Goal: Transaction & Acquisition: Purchase product/service

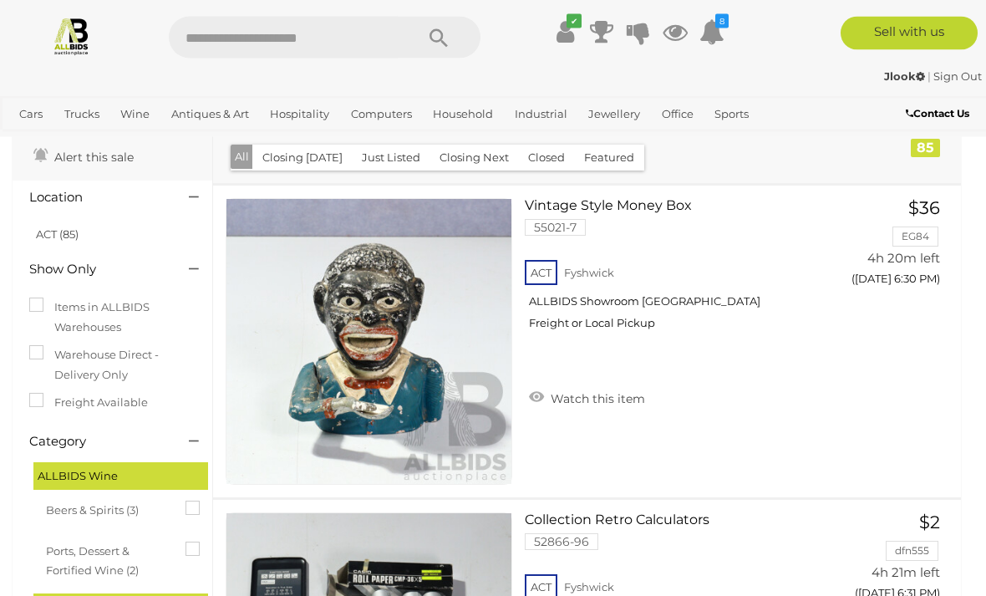
scroll to position [71, 0]
click at [659, 210] on link "Vintage Style Money Box 55021-7 ACT Fyshwick ALLBIDS Showroom Fyshwick Freight …" at bounding box center [680, 270] width 287 height 145
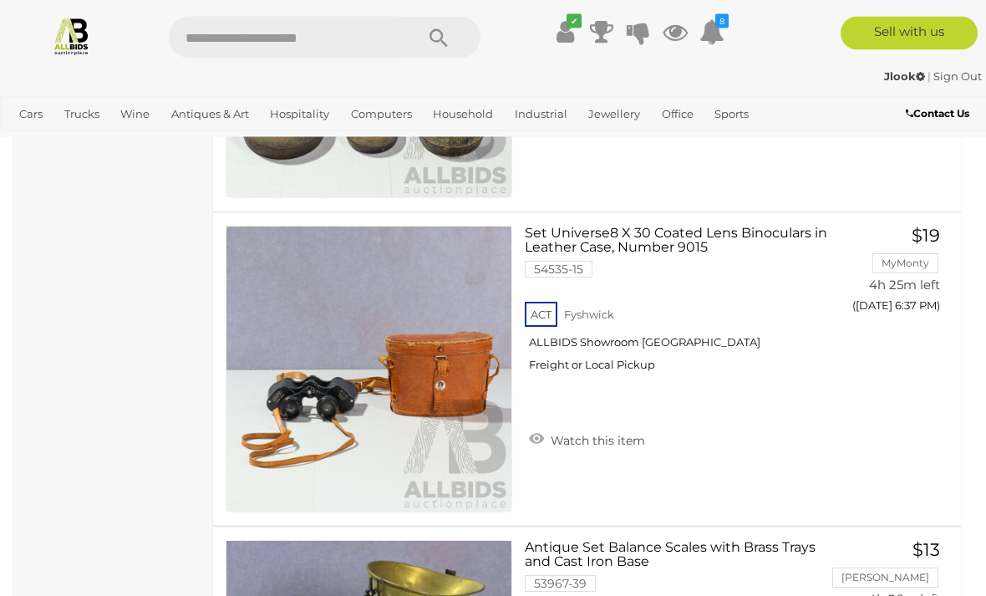
scroll to position [2556, 0]
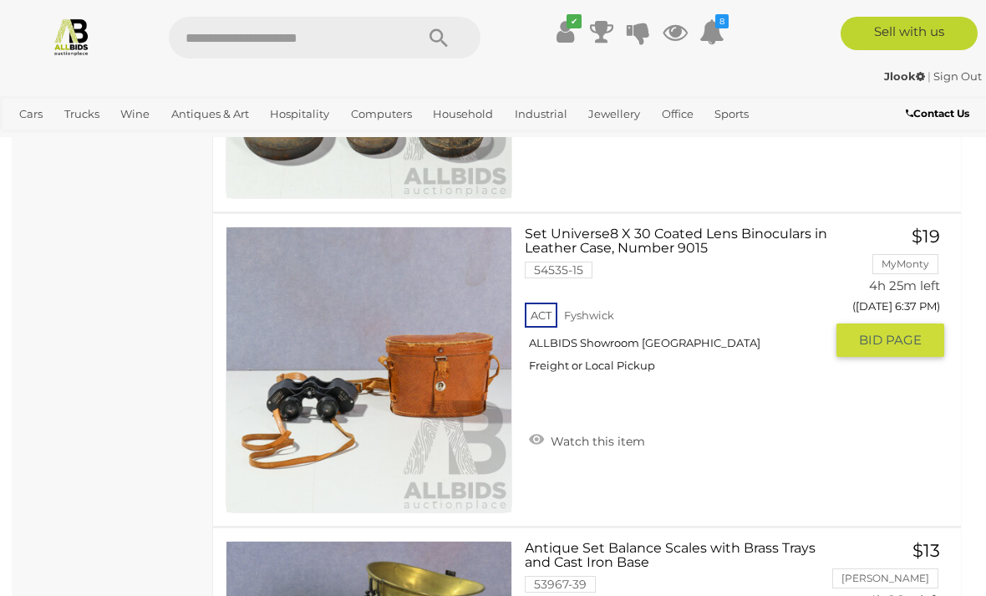
click at [711, 233] on link "Set Universe8 X 30 Coated Lens Binoculars in Leather Case, Number 9015 54535-15…" at bounding box center [680, 305] width 287 height 159
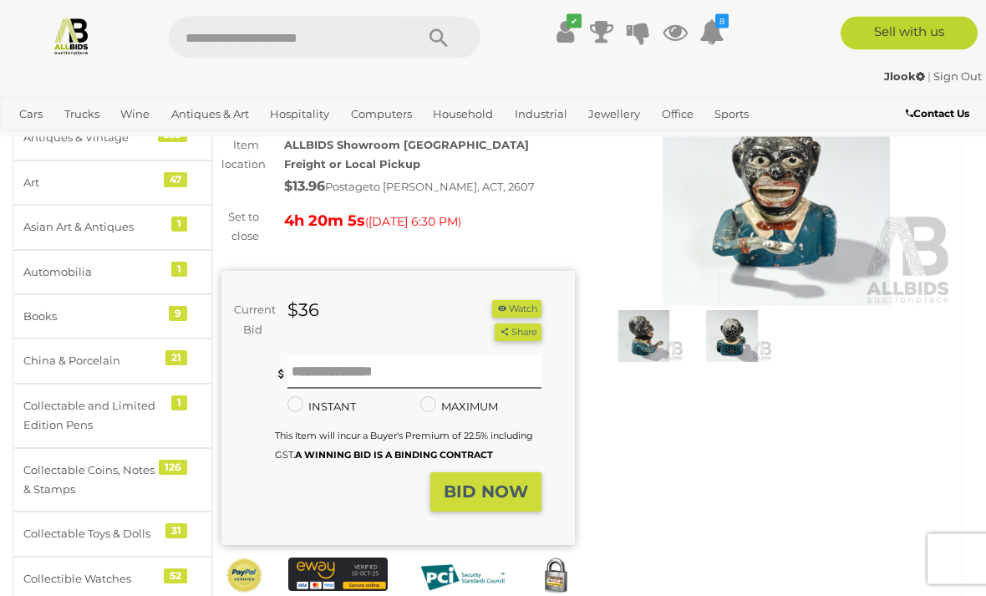
scroll to position [135, 0]
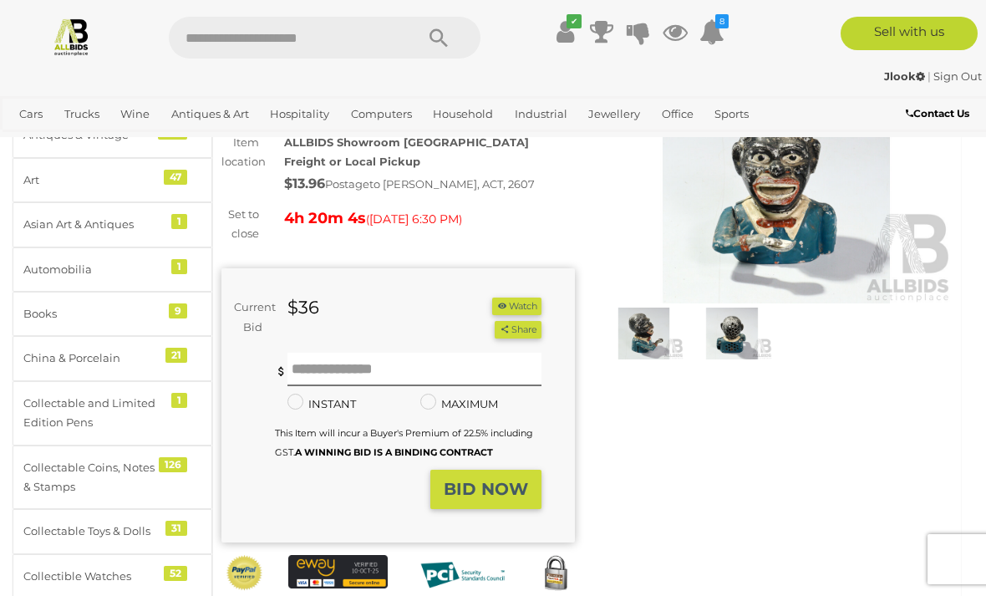
click at [650, 331] on img at bounding box center [644, 334] width 80 height 52
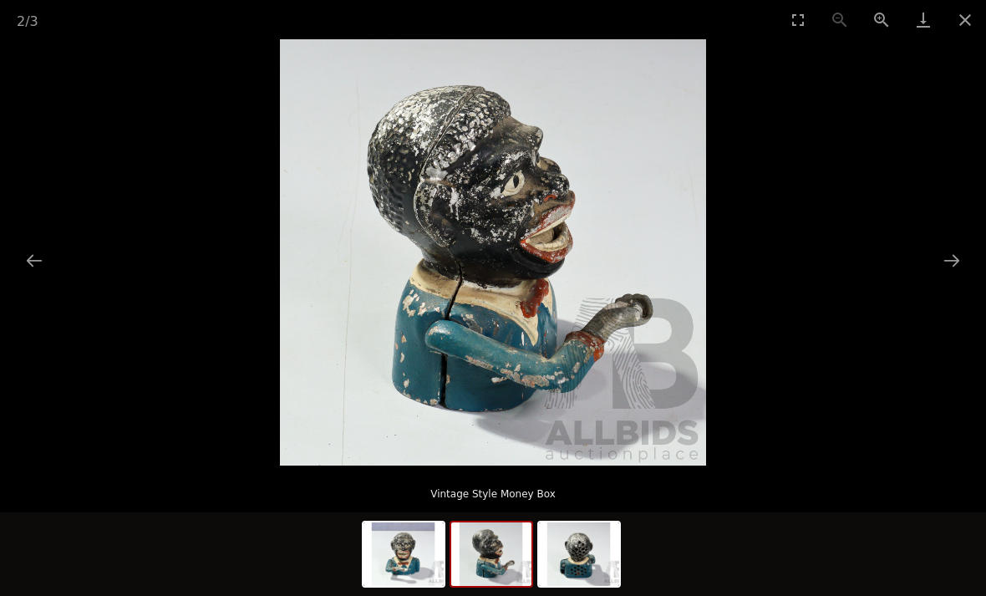
click at [497, 586] on img at bounding box center [491, 554] width 80 height 64
click at [496, 586] on img at bounding box center [491, 554] width 80 height 64
click at [953, 277] on button "Next slide" at bounding box center [951, 260] width 35 height 33
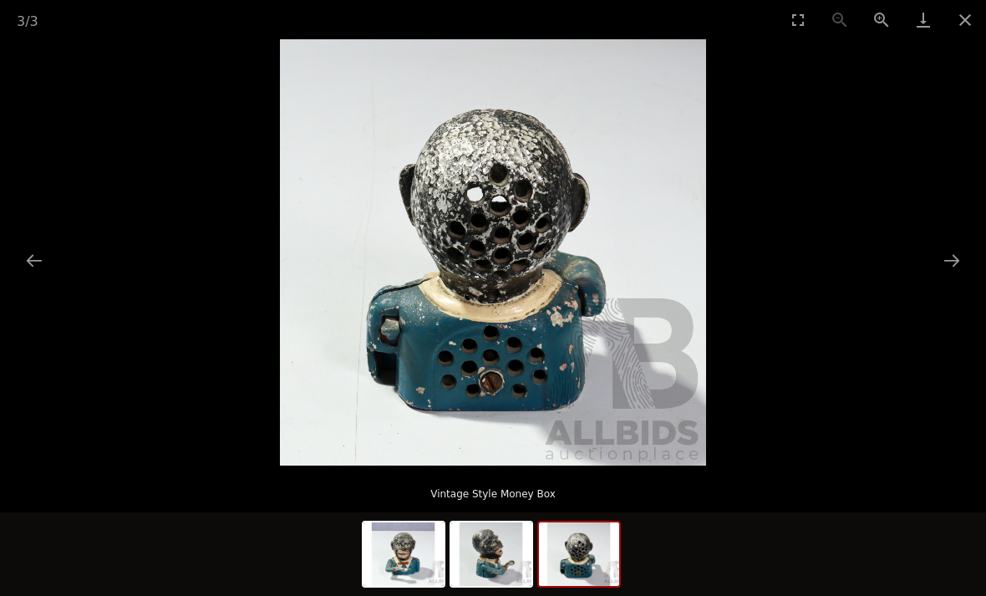
click at [954, 277] on button "Next slide" at bounding box center [951, 260] width 35 height 33
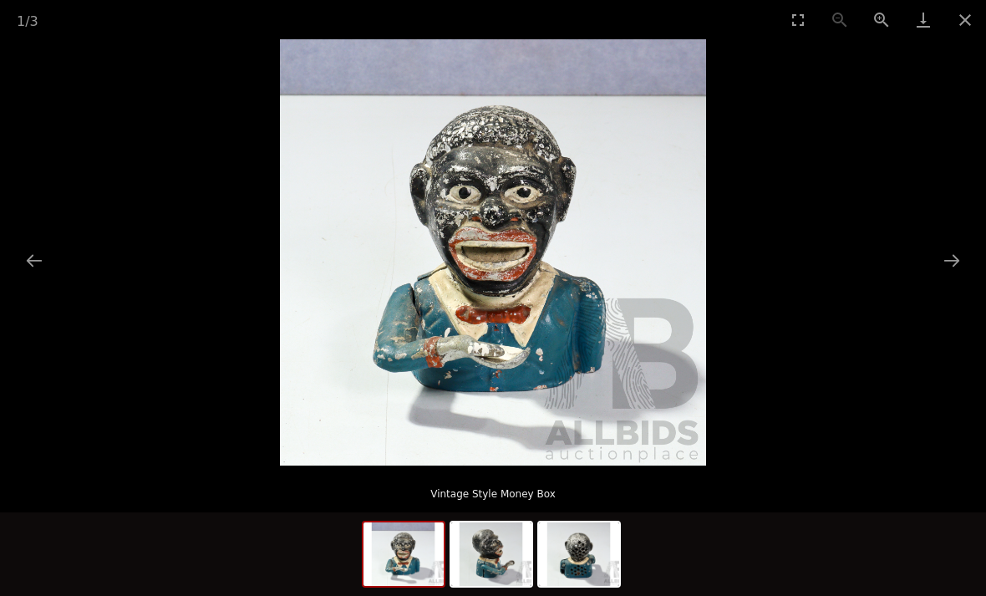
click at [966, 33] on button "Close gallery" at bounding box center [965, 19] width 42 height 39
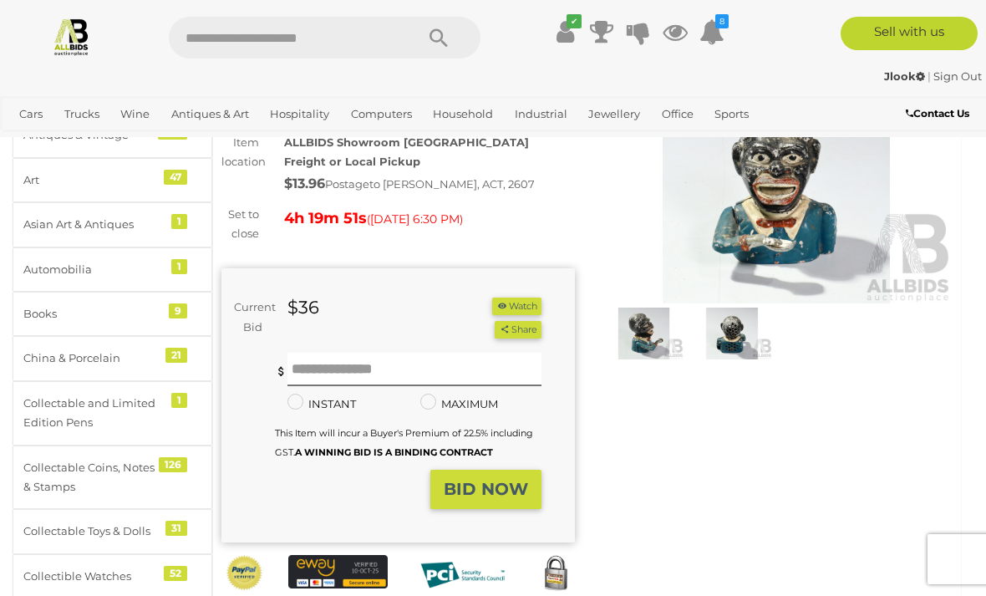
click at [813, 243] on img at bounding box center [777, 189] width 354 height 227
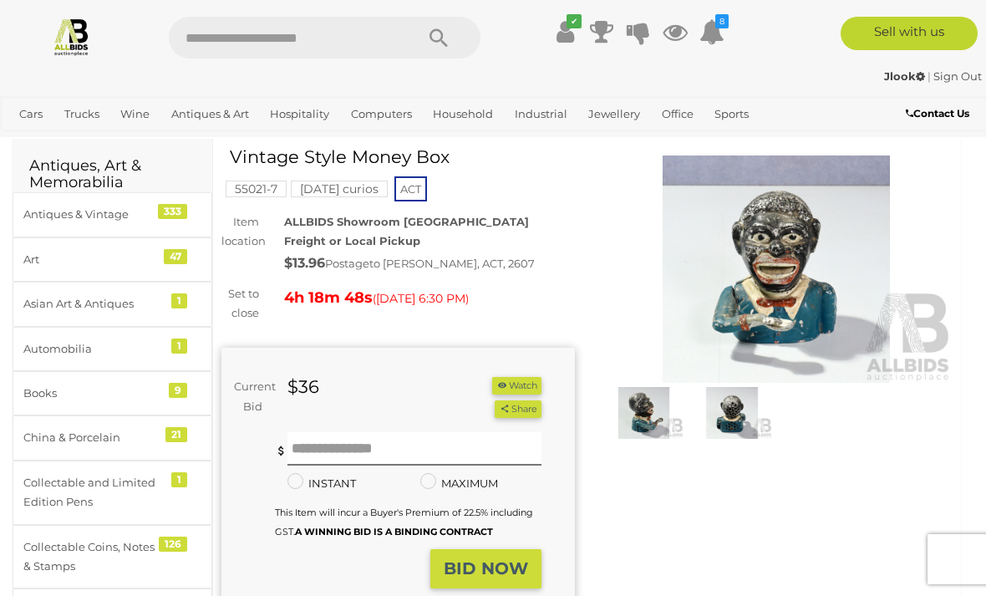
scroll to position [56, 0]
click at [521, 380] on button "Watch" at bounding box center [516, 385] width 48 height 18
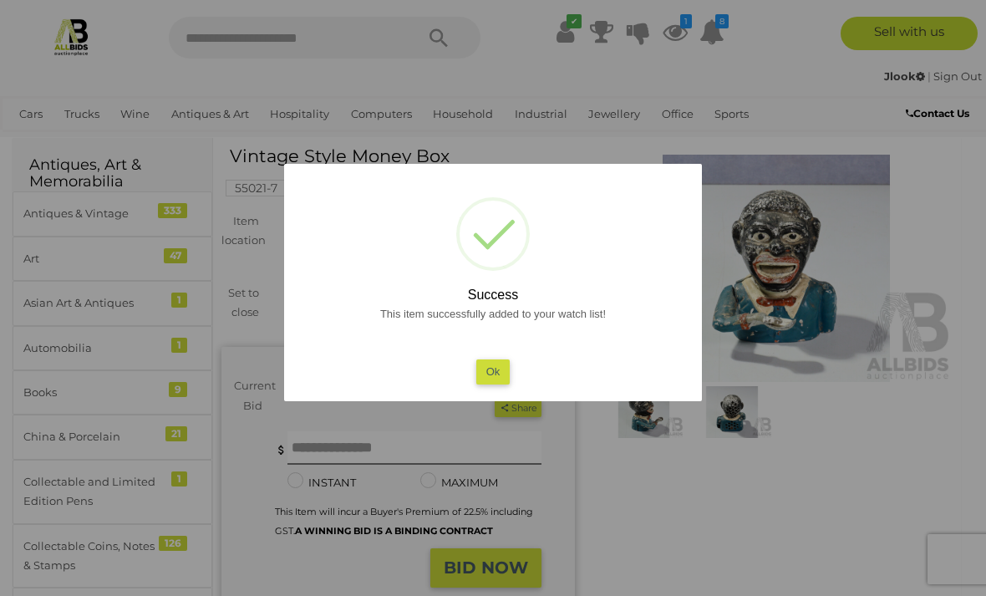
click at [496, 384] on button "Ok" at bounding box center [493, 371] width 34 height 24
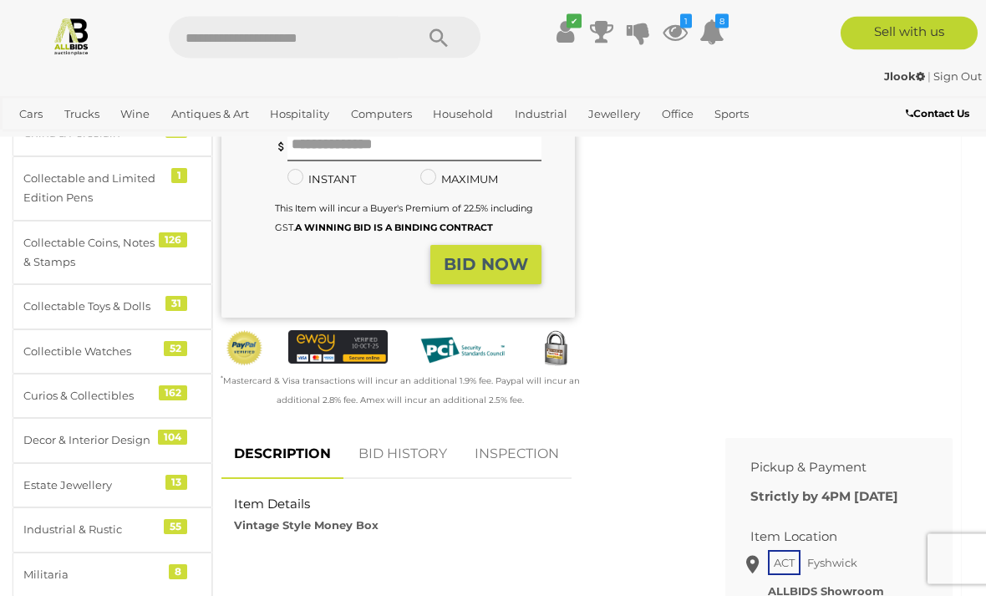
scroll to position [359, 0]
click at [418, 446] on link "BID HISTORY" at bounding box center [403, 454] width 114 height 49
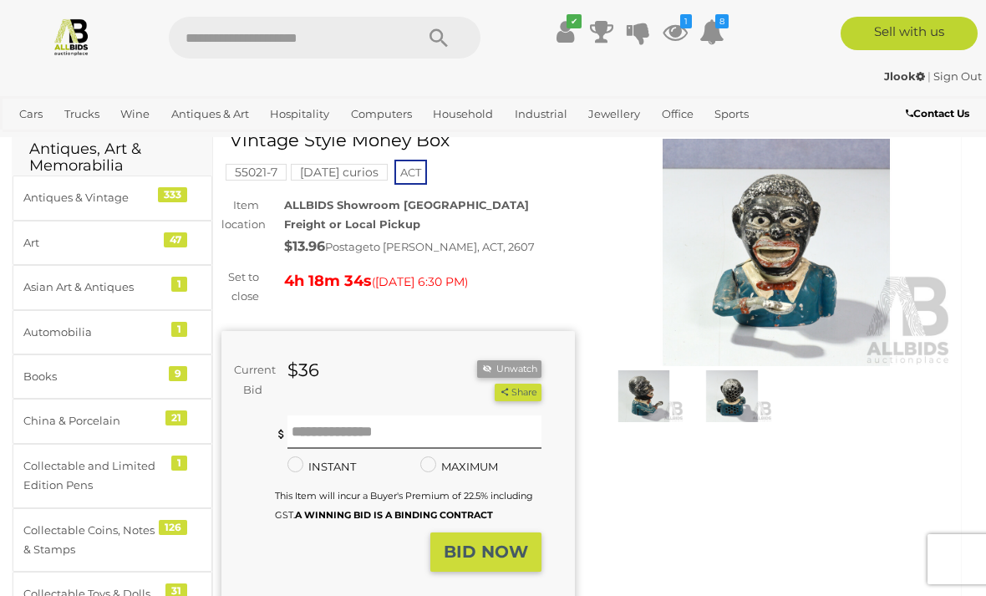
scroll to position [0, 0]
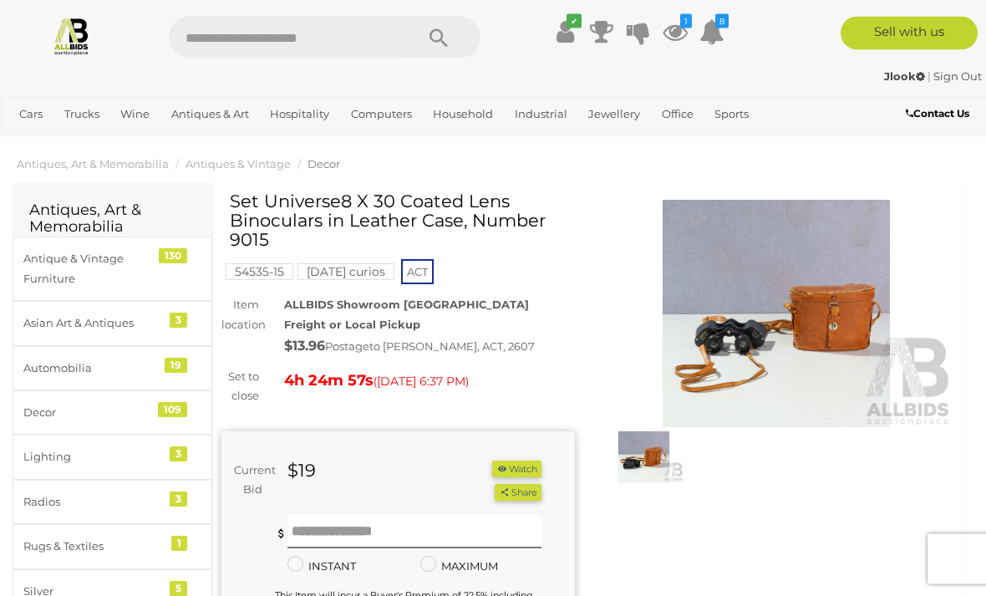
scroll to position [7, 0]
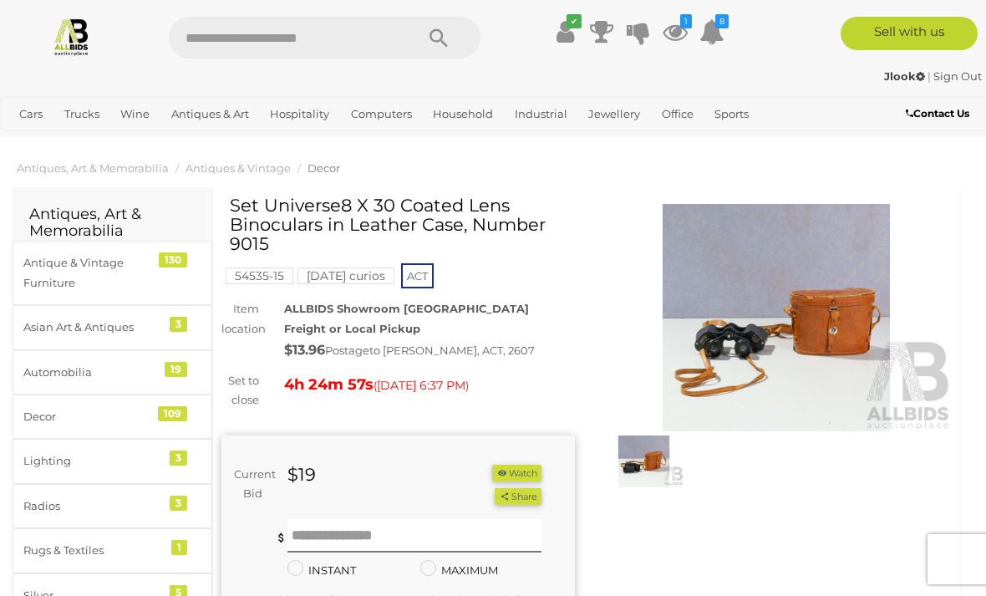
click at [787, 333] on img at bounding box center [777, 317] width 354 height 227
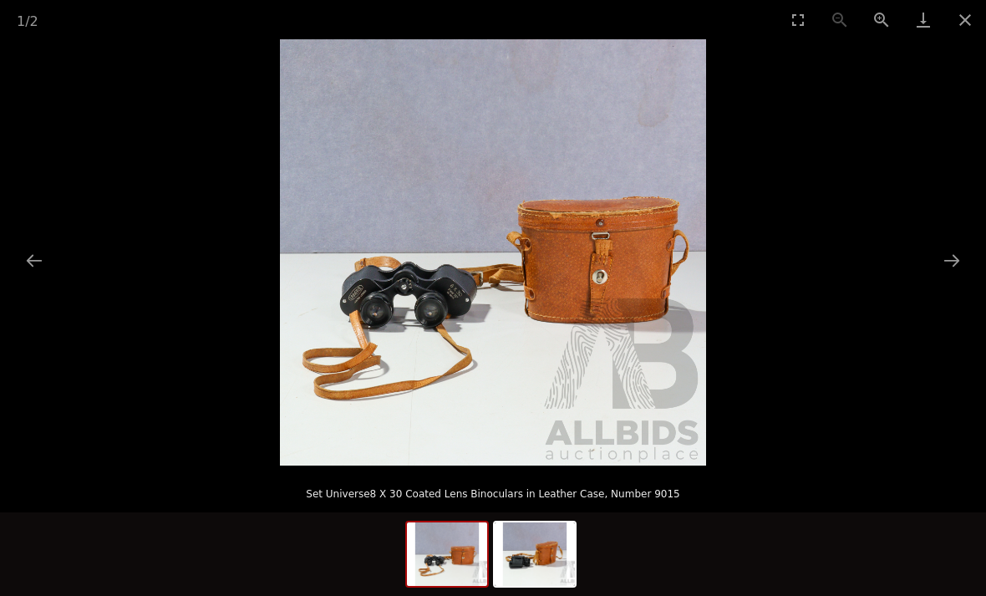
scroll to position [1, 0]
click at [959, 23] on button "Close gallery" at bounding box center [965, 19] width 42 height 39
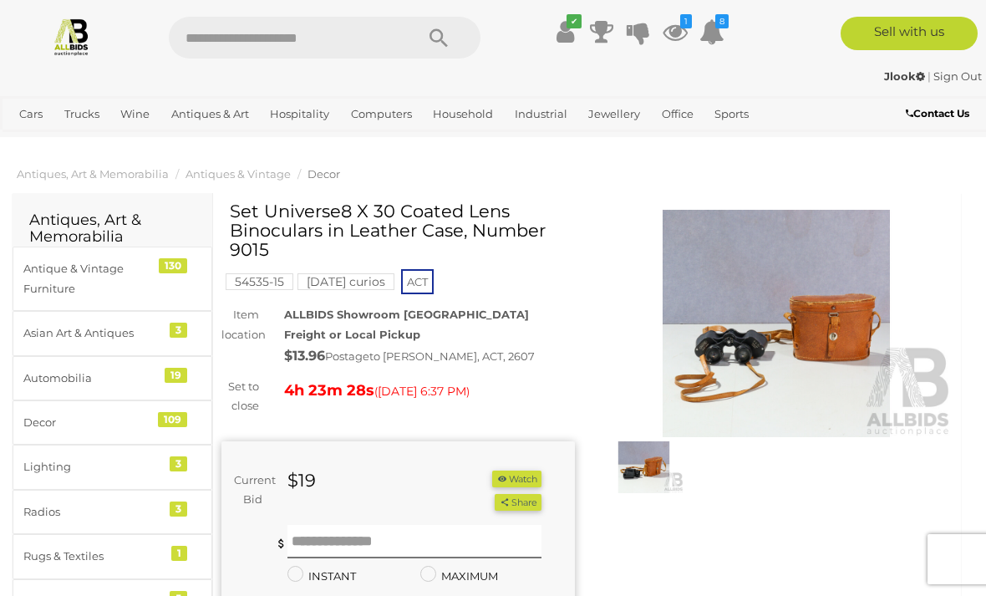
scroll to position [7, 0]
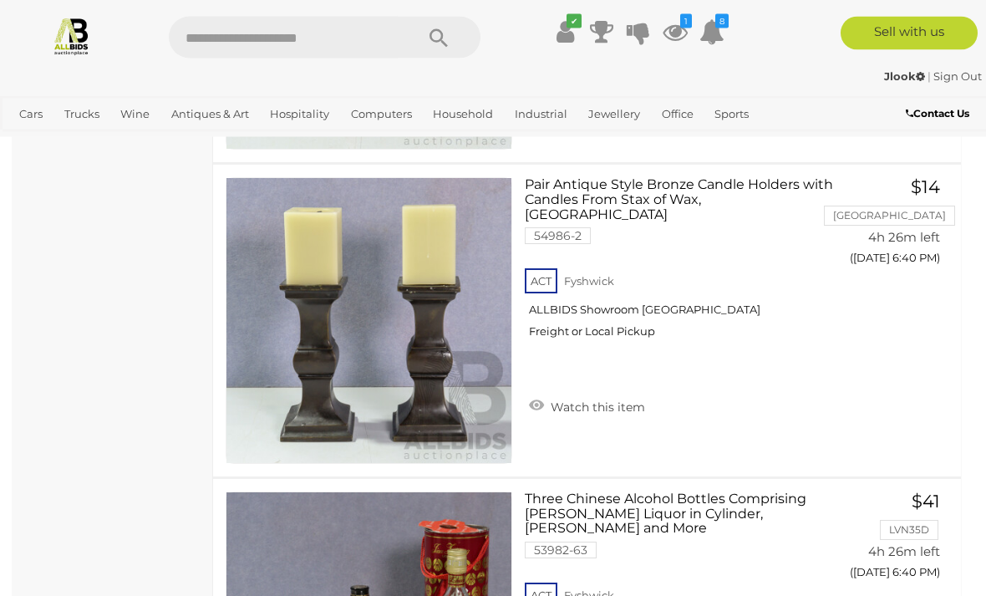
scroll to position [3548, 0]
click at [613, 394] on link "Watch this item" at bounding box center [587, 405] width 125 height 25
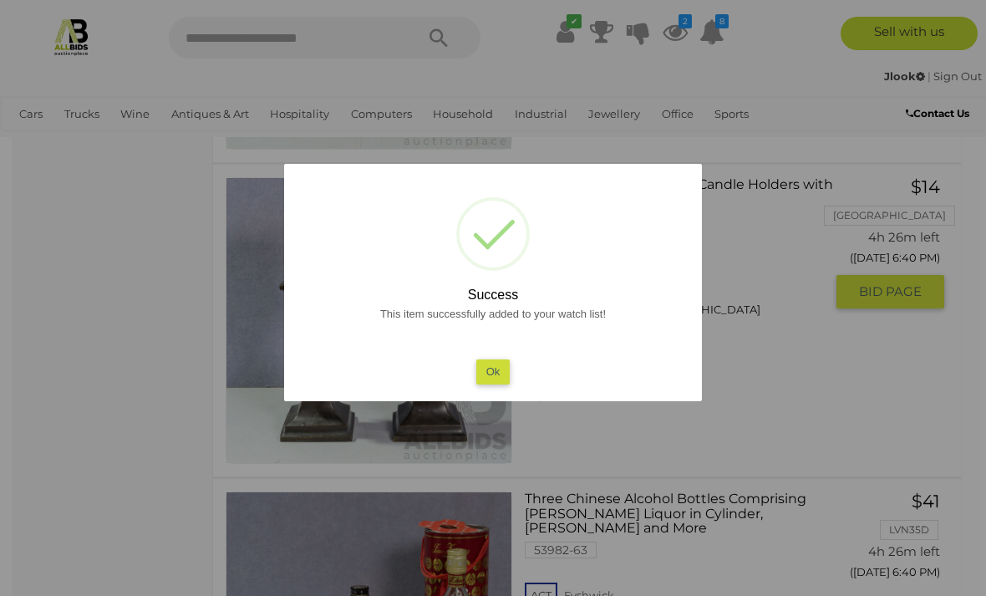
click at [503, 384] on button "Ok" at bounding box center [493, 371] width 34 height 24
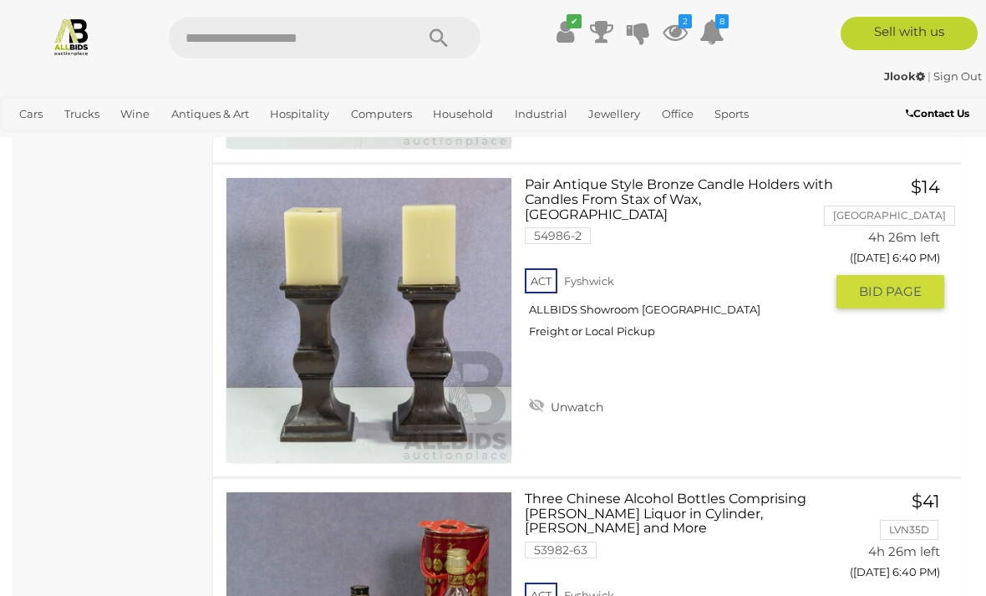
click at [648, 193] on link "Pair Antique Style Bronze Candle Holders with Candles From Stax of Wax, Sydney …" at bounding box center [680, 264] width 287 height 174
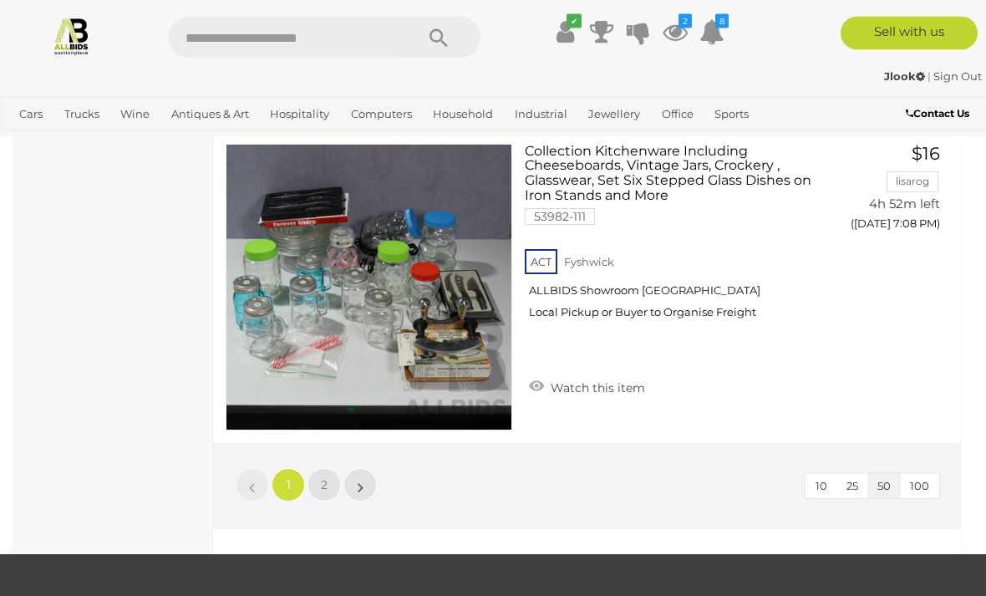
scroll to position [15518, 0]
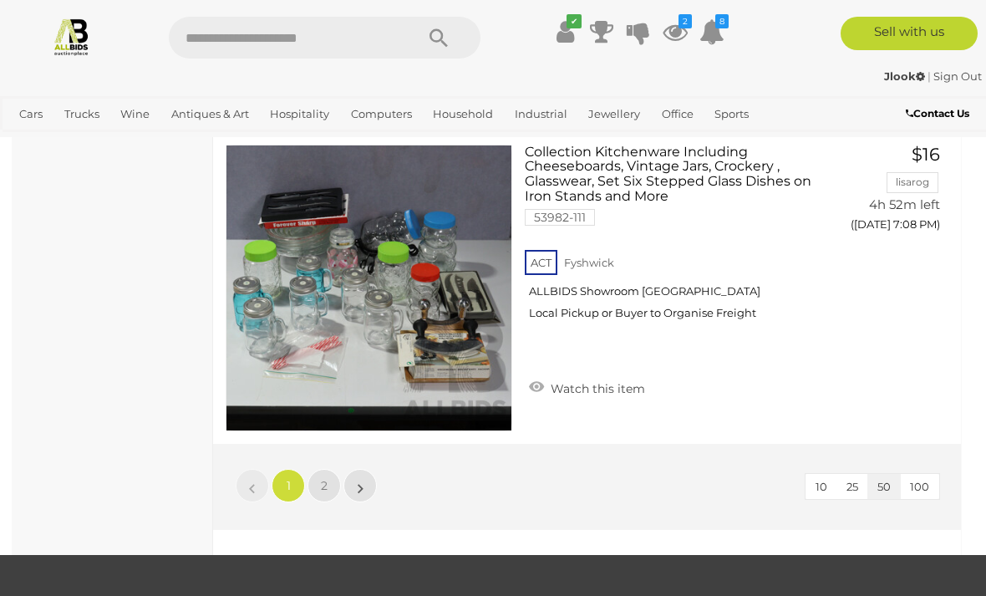
click at [322, 482] on span "2" at bounding box center [324, 485] width 7 height 15
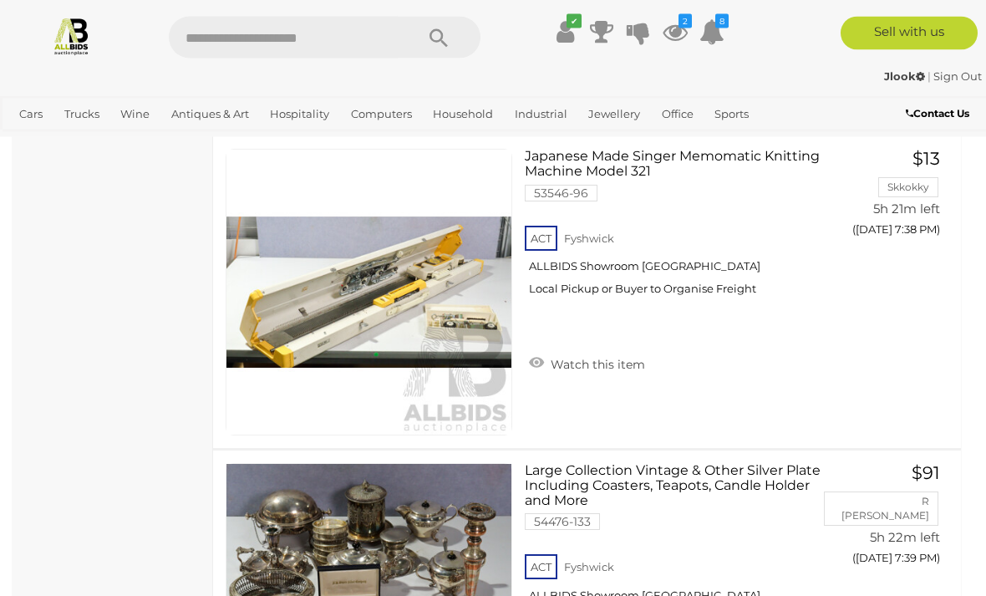
scroll to position [9841, 0]
